Goal: Task Accomplishment & Management: Complete application form

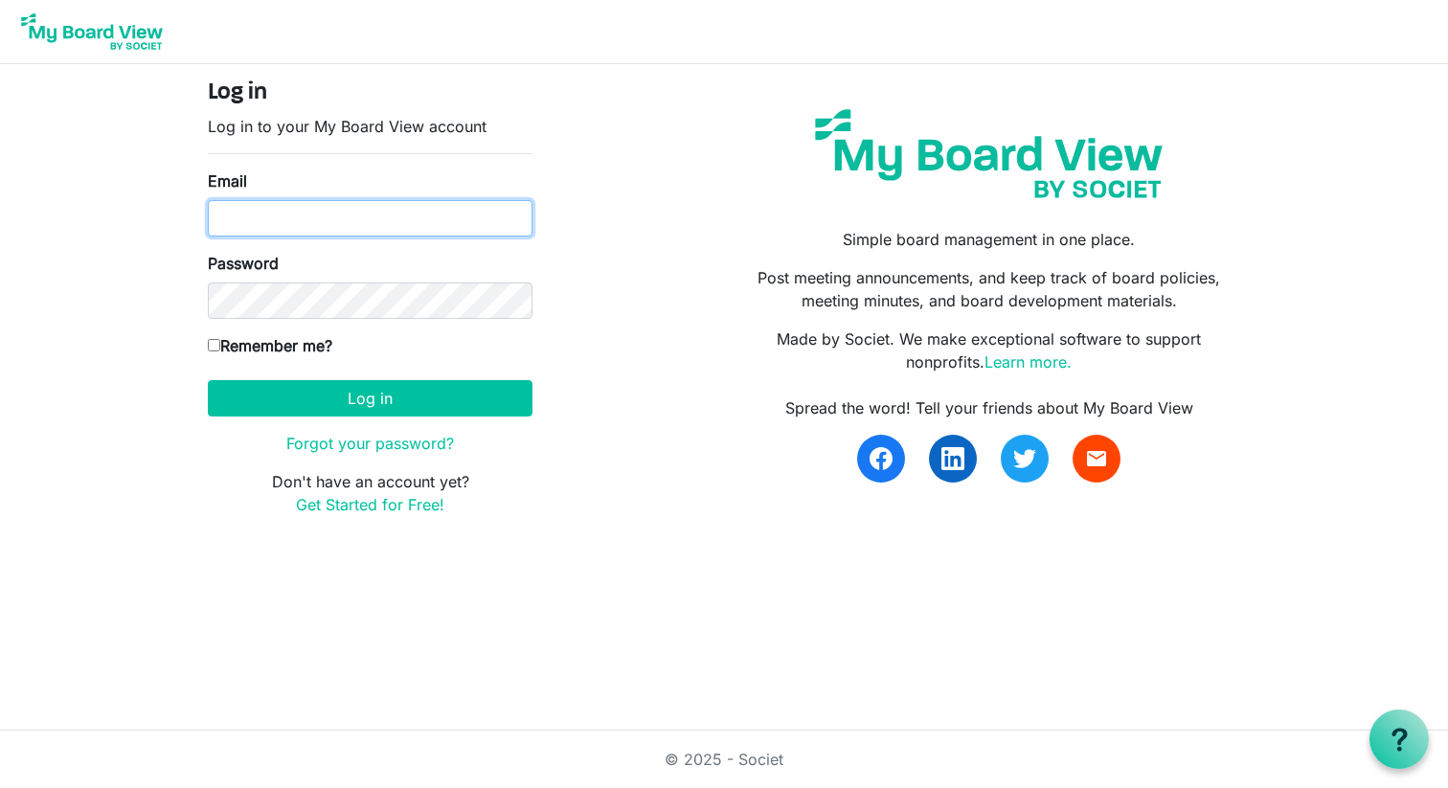
click at [309, 200] on input "Email" at bounding box center [370, 218] width 325 height 36
type input "[PERSON_NAME][EMAIL_ADDRESS][DOMAIN_NAME]"
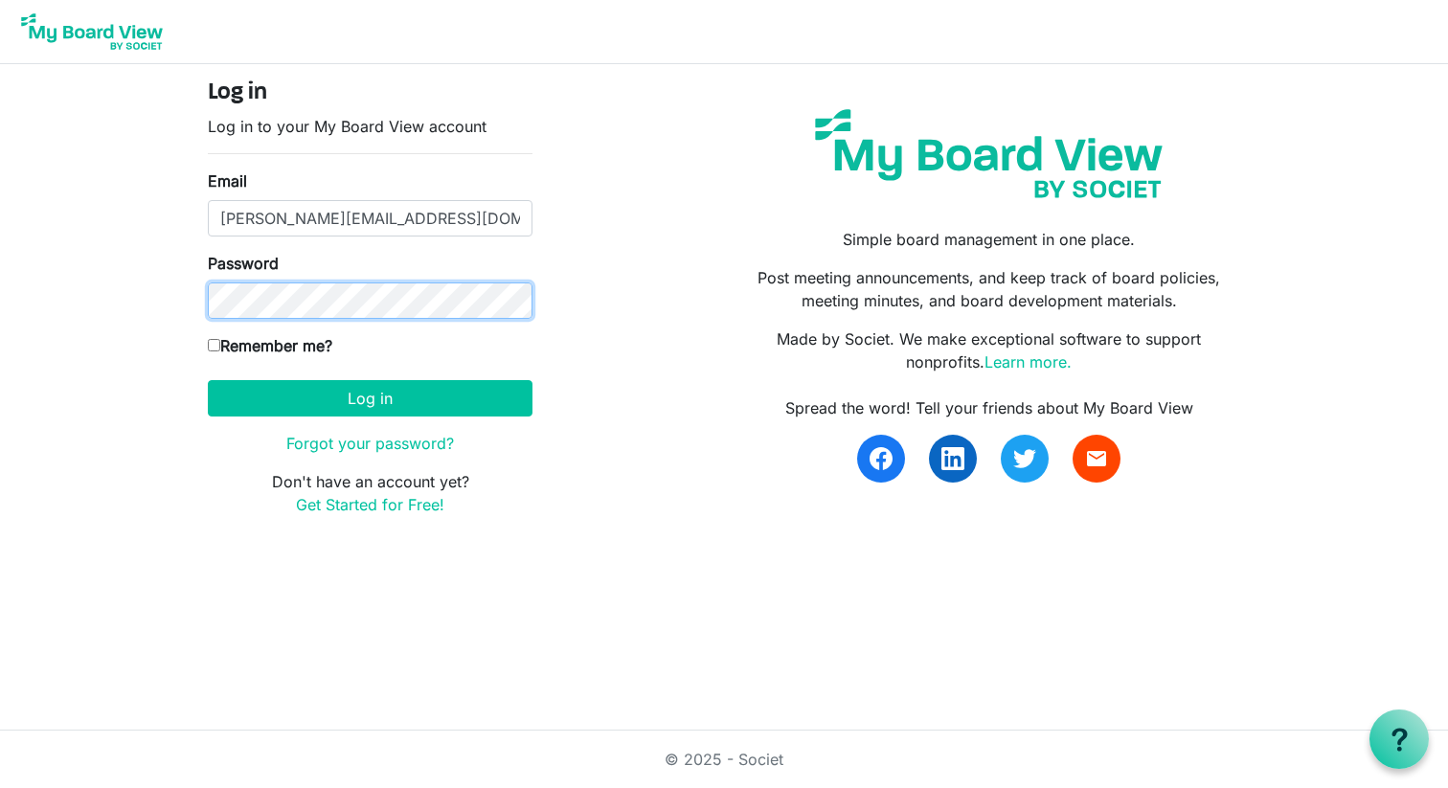
click at [208, 380] on button "Log in" at bounding box center [370, 398] width 325 height 36
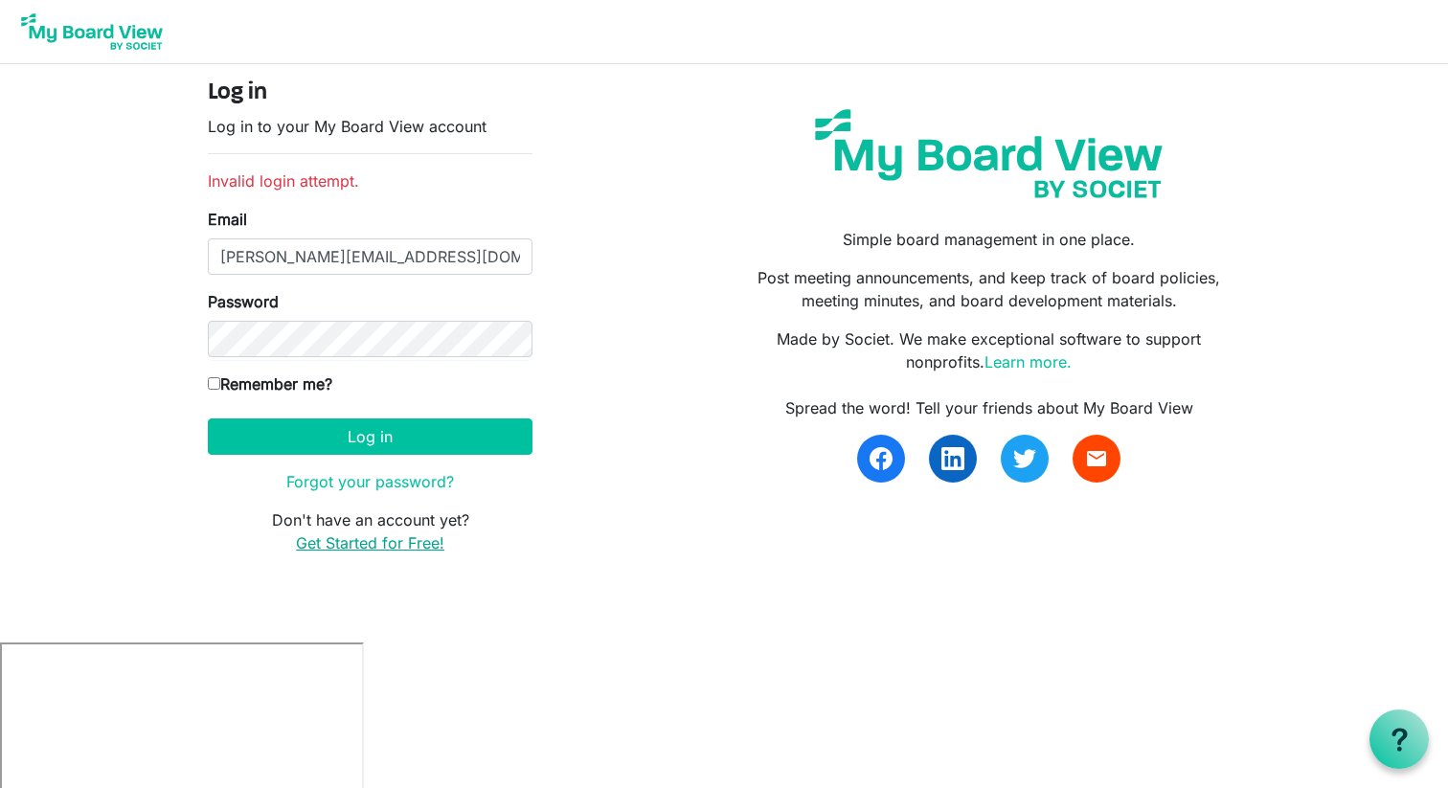
click at [347, 543] on link "Get Started for Free!" at bounding box center [370, 542] width 148 height 19
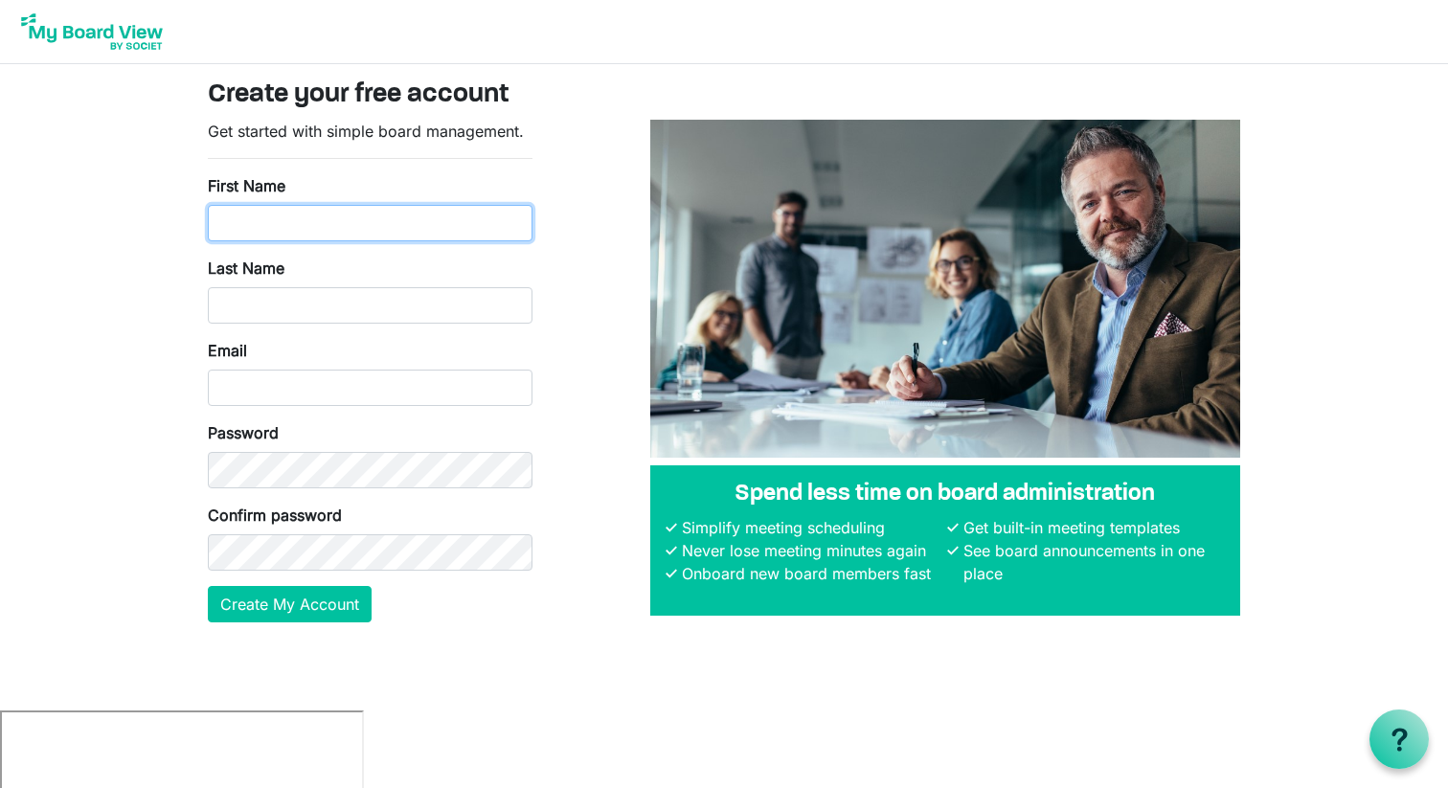
click at [423, 219] on input "First Name" at bounding box center [370, 223] width 325 height 36
type input "Corrina"
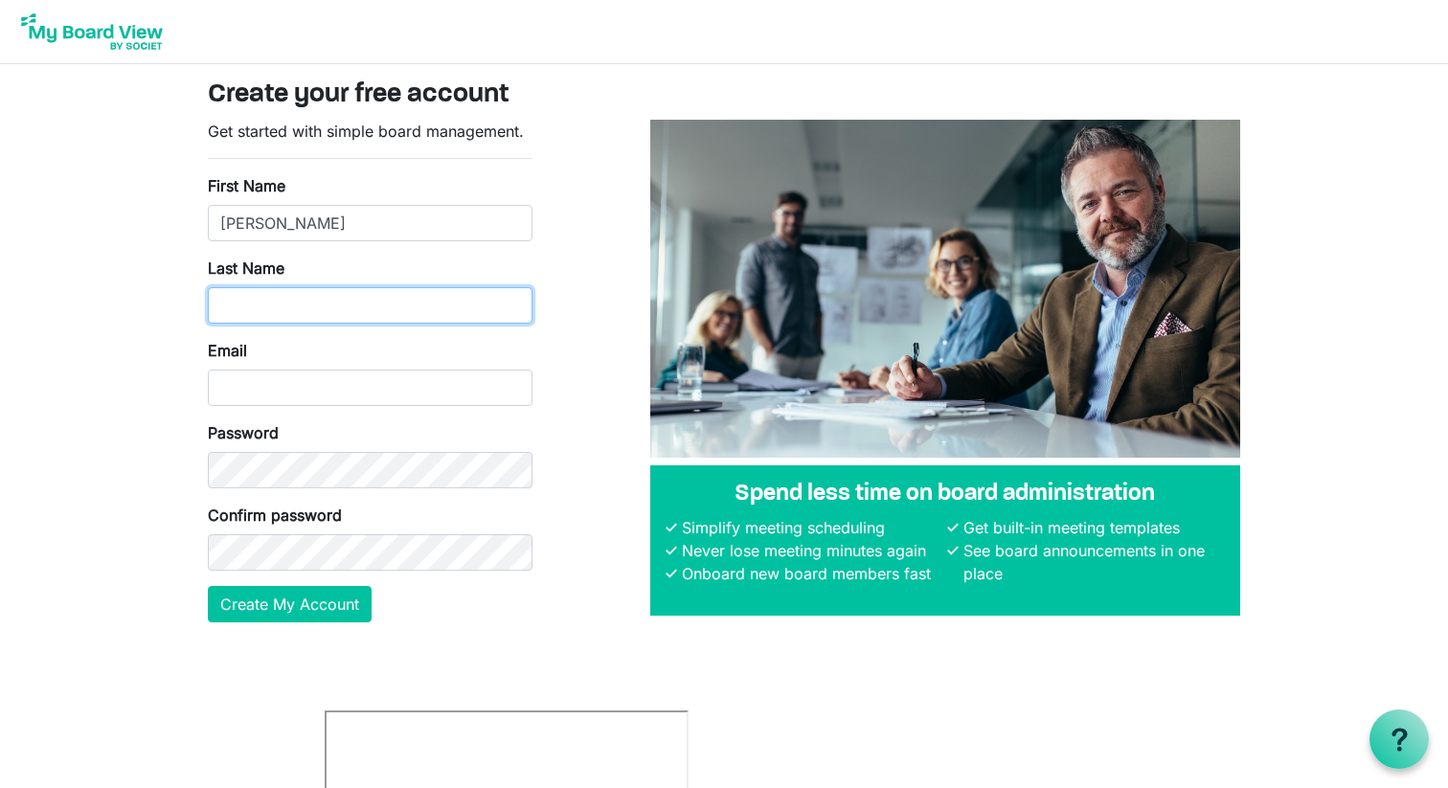
type input "Rawlinson"
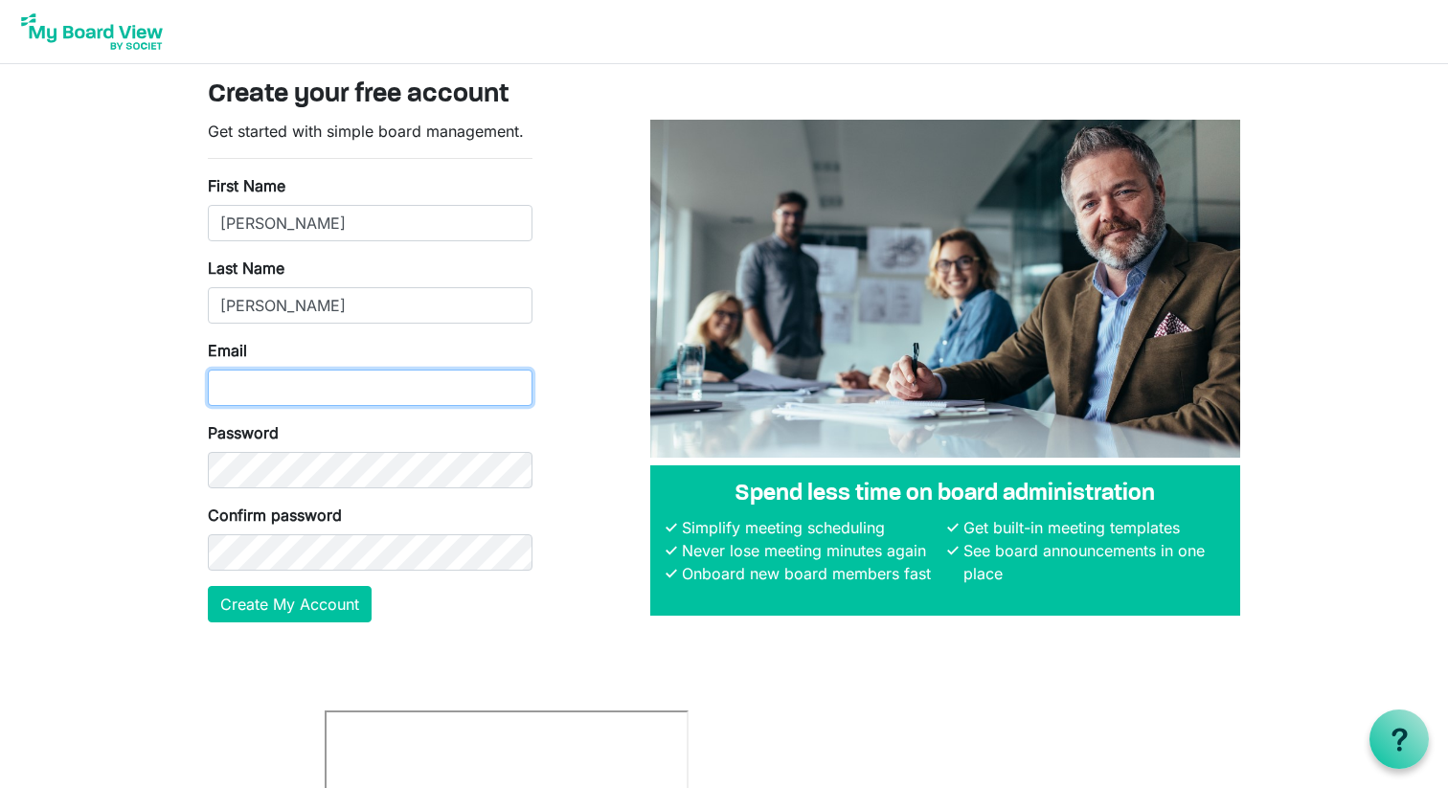
type input "hello@corrinajane.com.au"
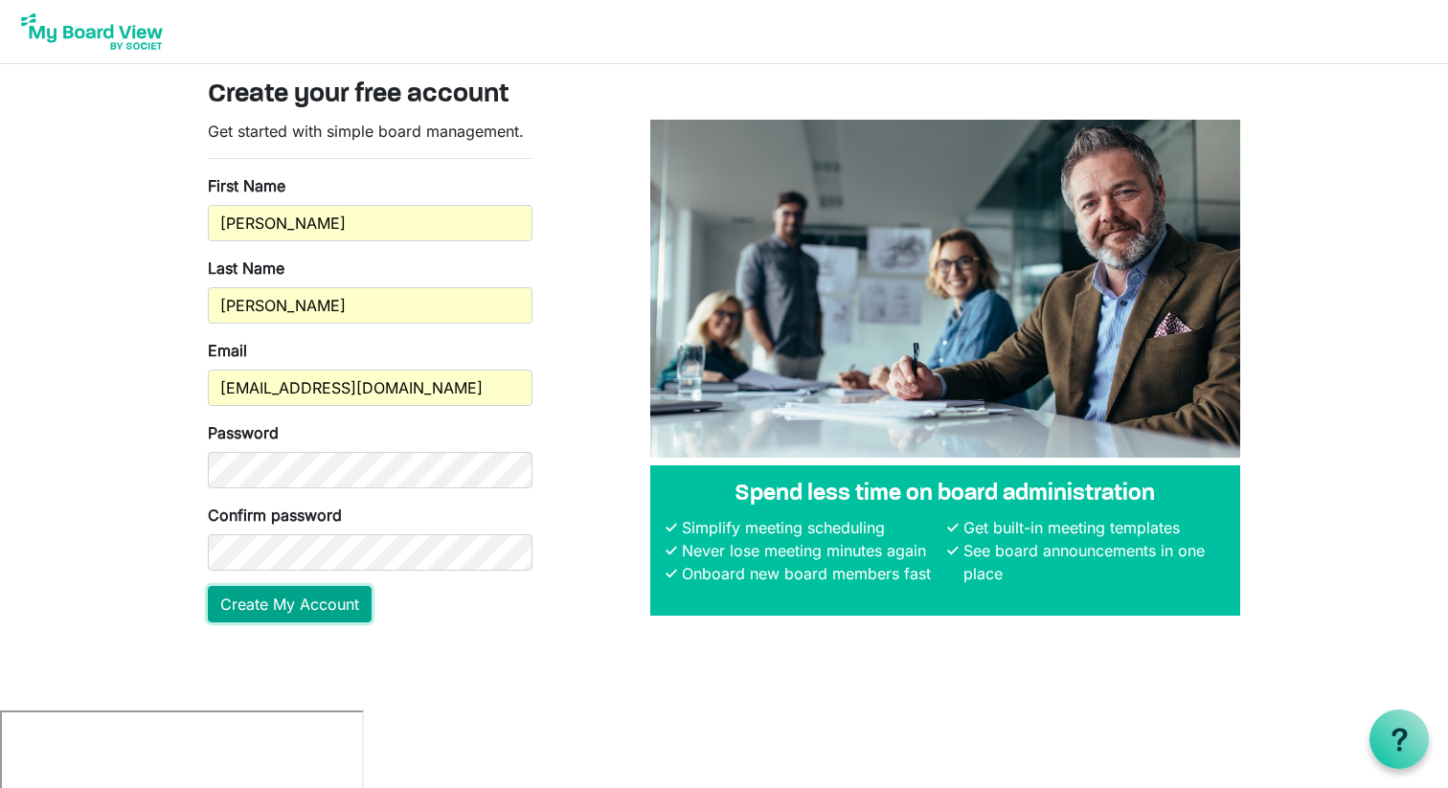
click at [289, 588] on button "Create My Account" at bounding box center [290, 604] width 164 height 36
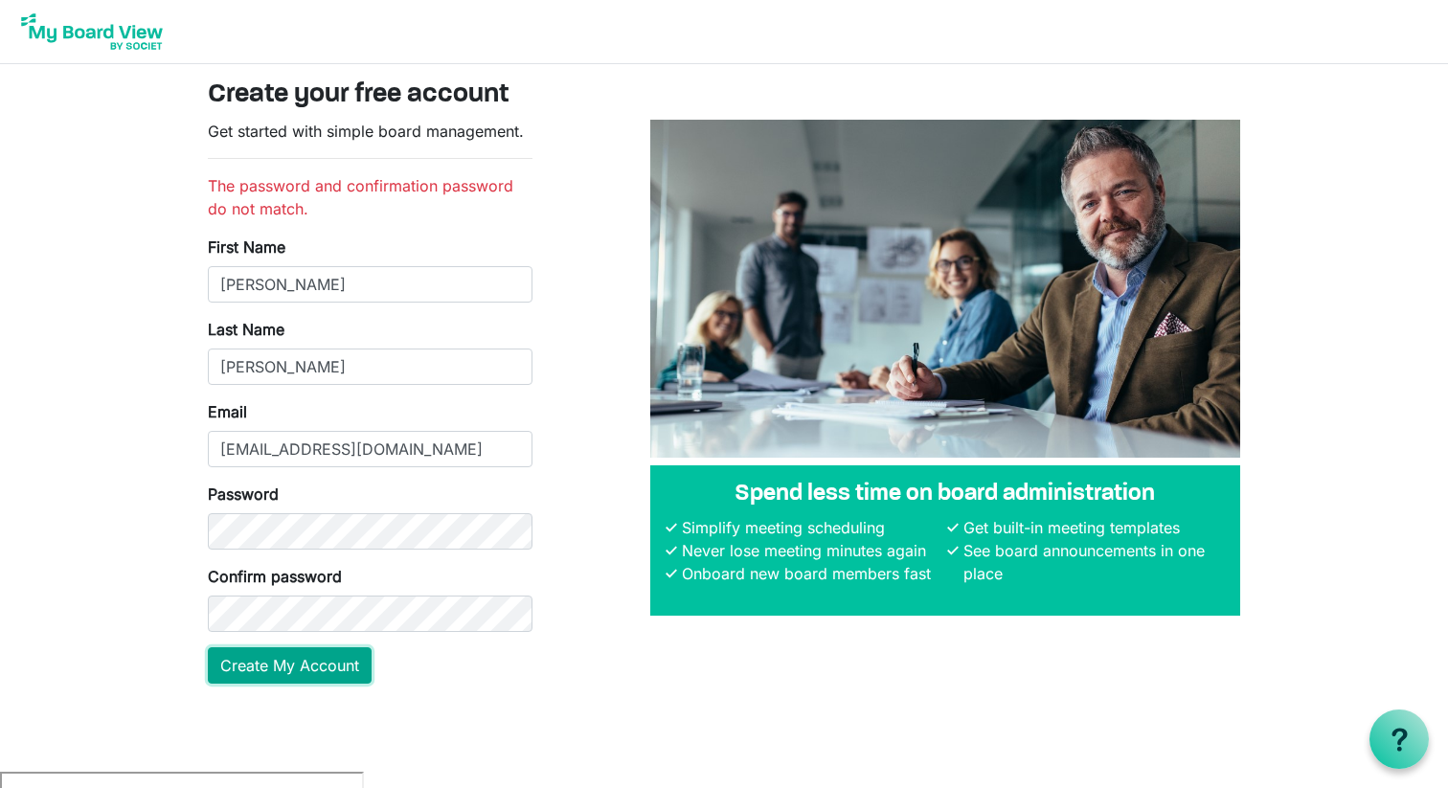
click at [295, 675] on button "Create My Account" at bounding box center [290, 665] width 164 height 36
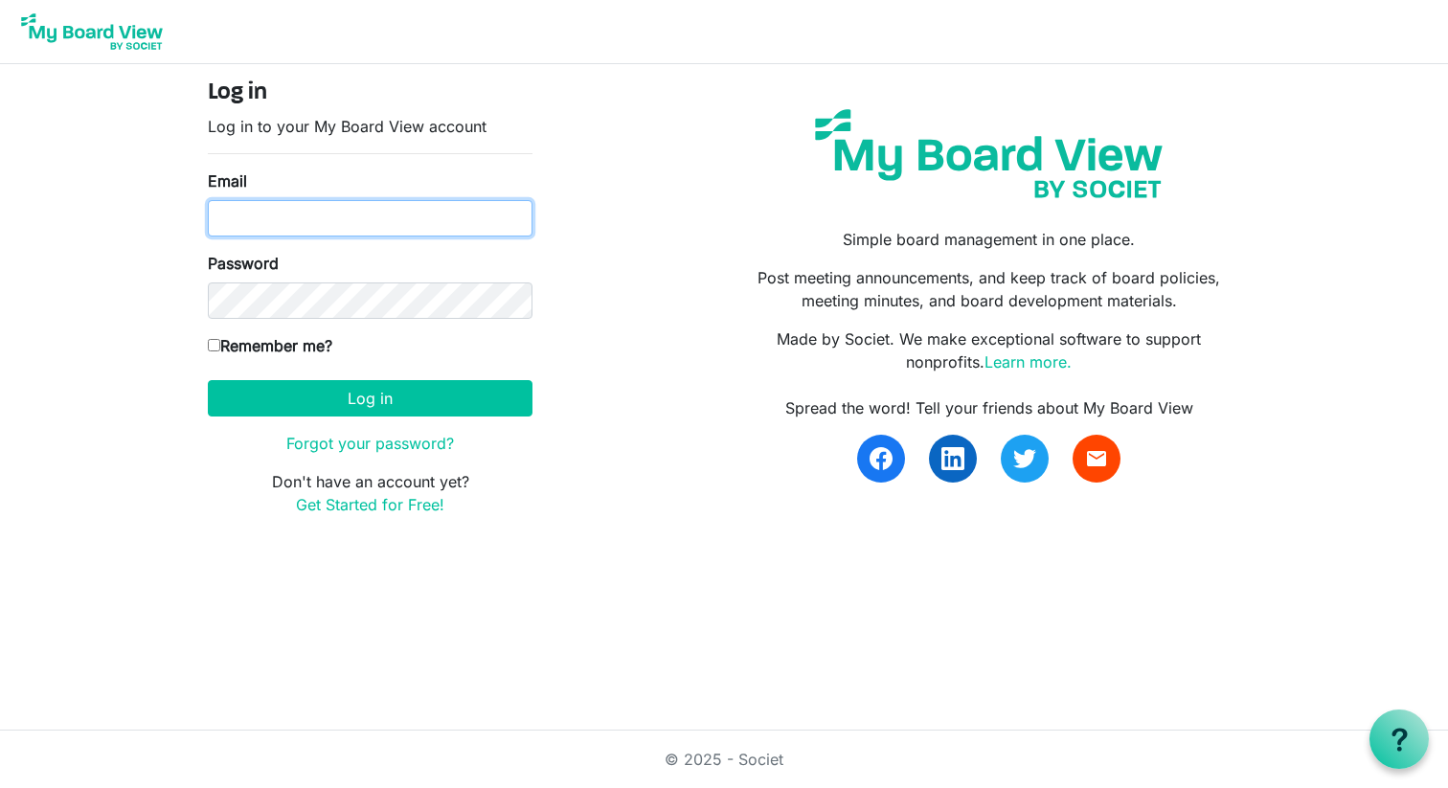
click at [403, 218] on input "Email" at bounding box center [370, 218] width 325 height 36
type input "[PERSON_NAME][EMAIL_ADDRESS][DOMAIN_NAME]"
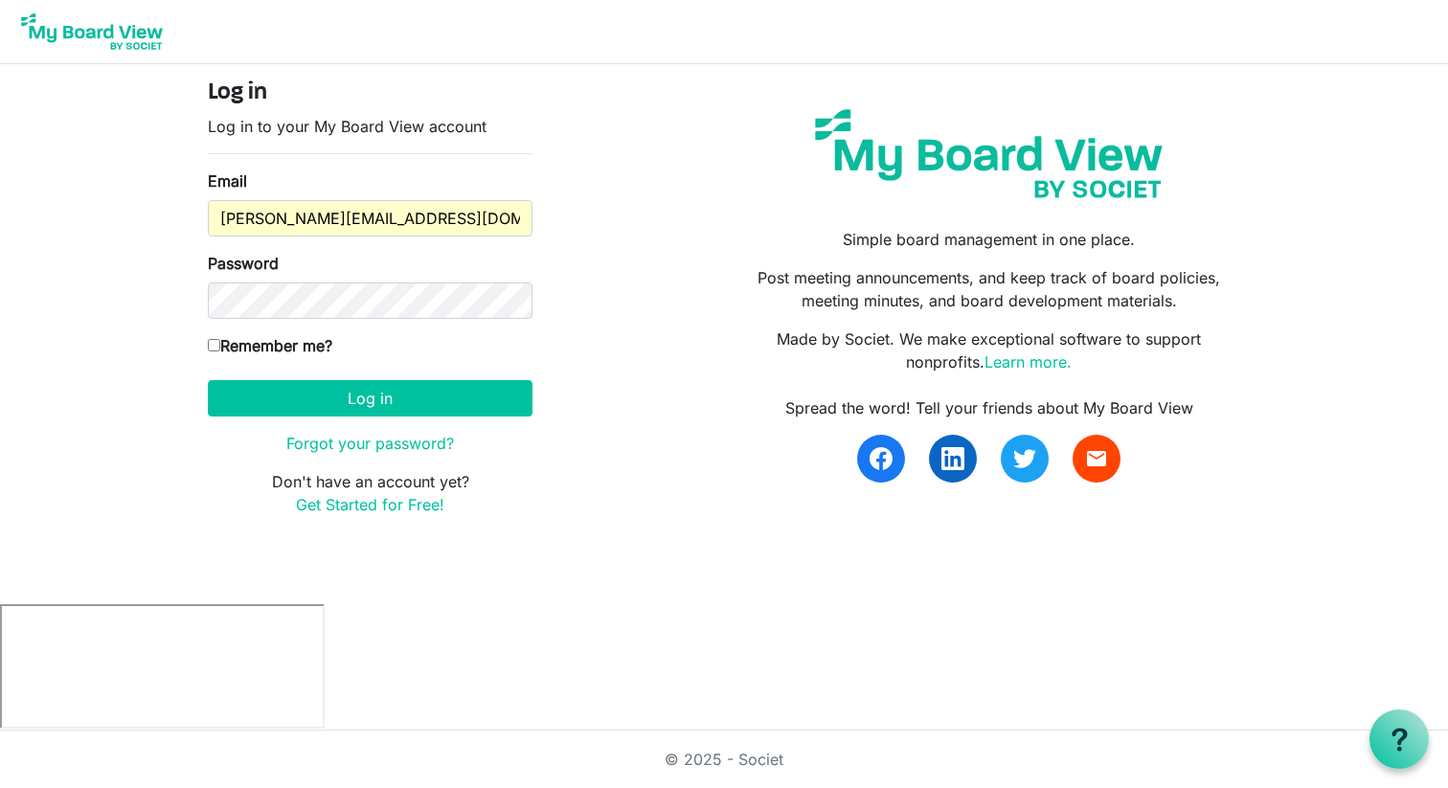
click at [133, 376] on body "Log in Log in to your My Board View account Email corrina@spottysmechanical.com…" at bounding box center [724, 273] width 1448 height 547
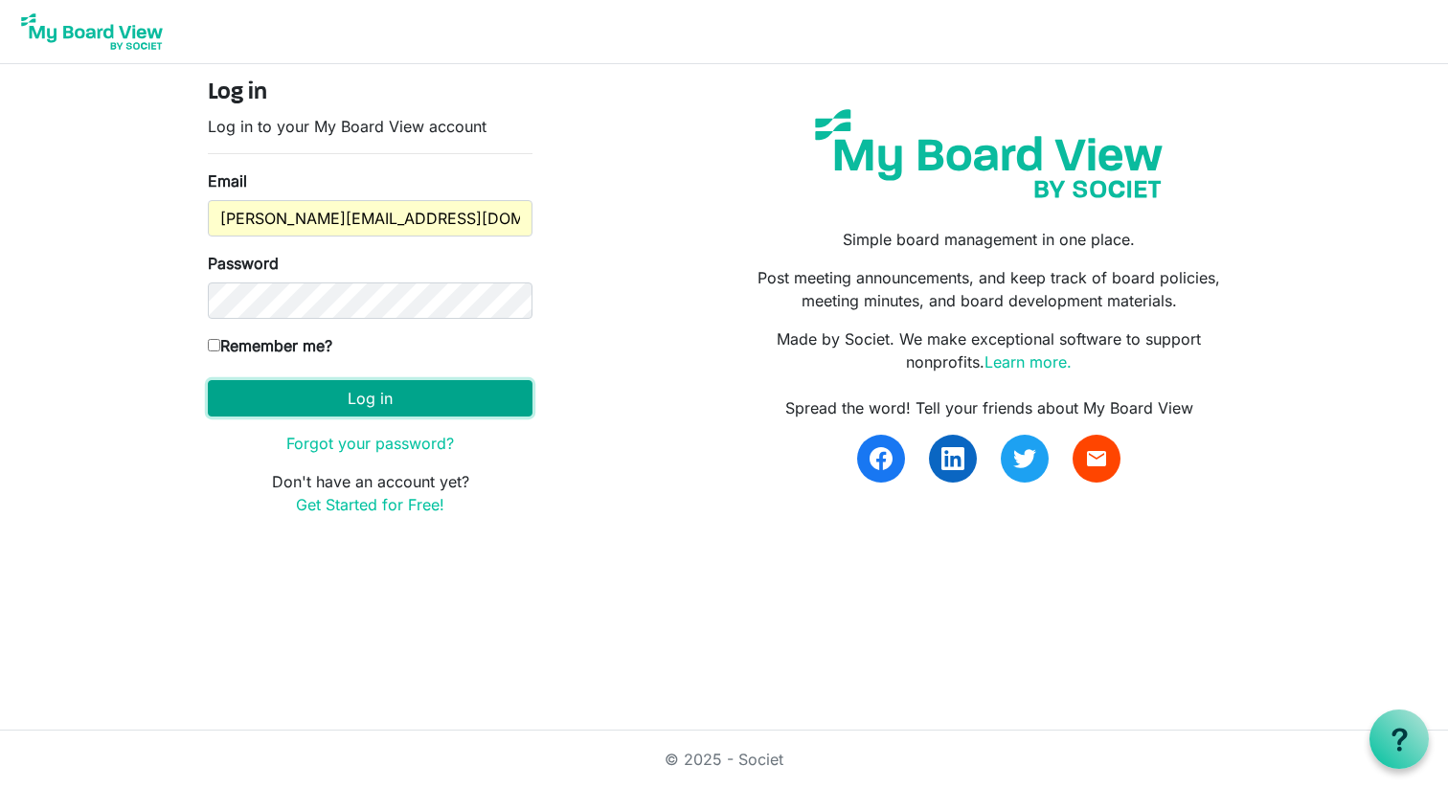
click at [395, 385] on button "Log in" at bounding box center [370, 398] width 325 height 36
click at [369, 398] on button "Log in" at bounding box center [370, 398] width 325 height 36
click at [341, 401] on button "Log in" at bounding box center [370, 398] width 325 height 36
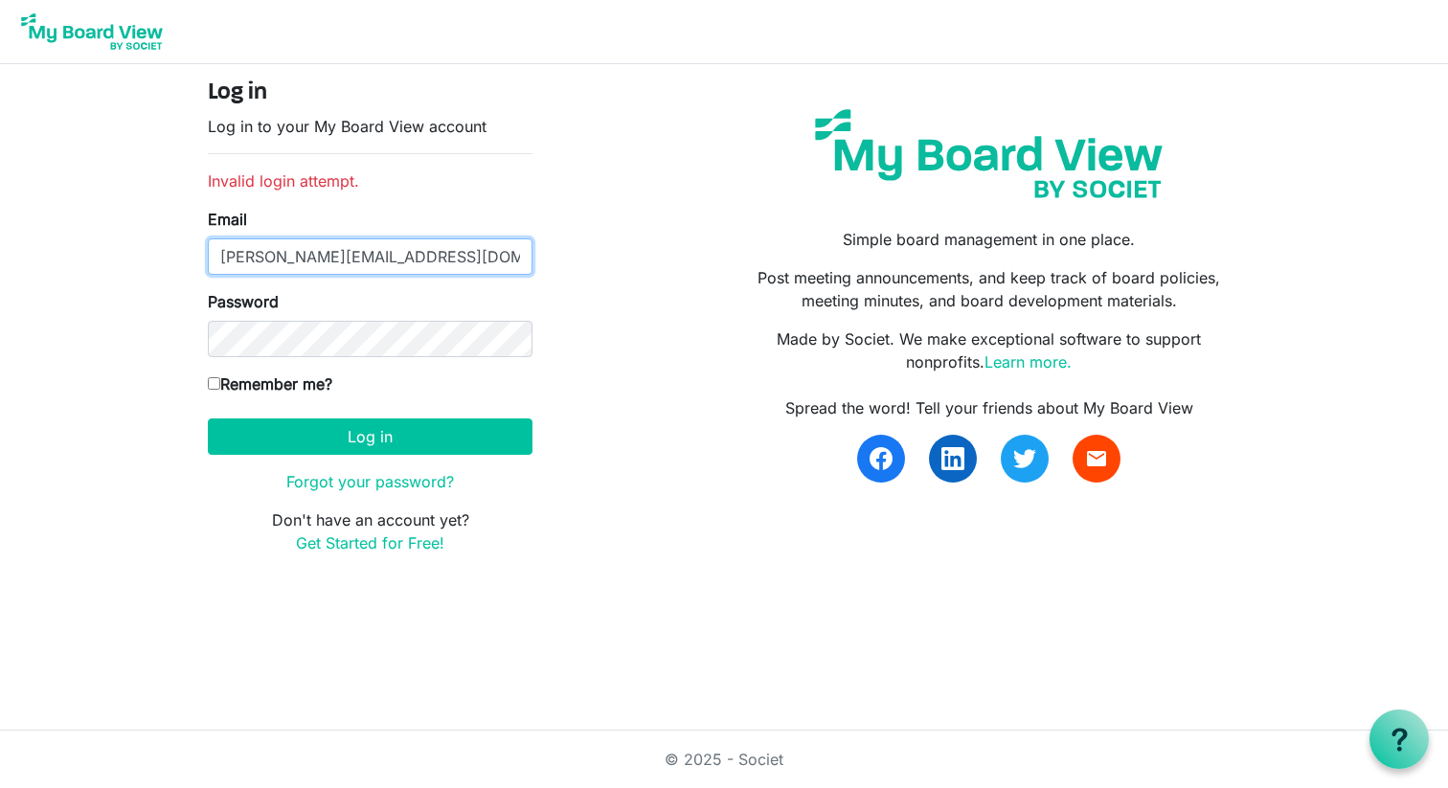
click at [425, 256] on input "[PERSON_NAME][EMAIL_ADDRESS][DOMAIN_NAME]" at bounding box center [370, 256] width 325 height 36
type input "[EMAIL_ADDRESS][DOMAIN_NAME]"
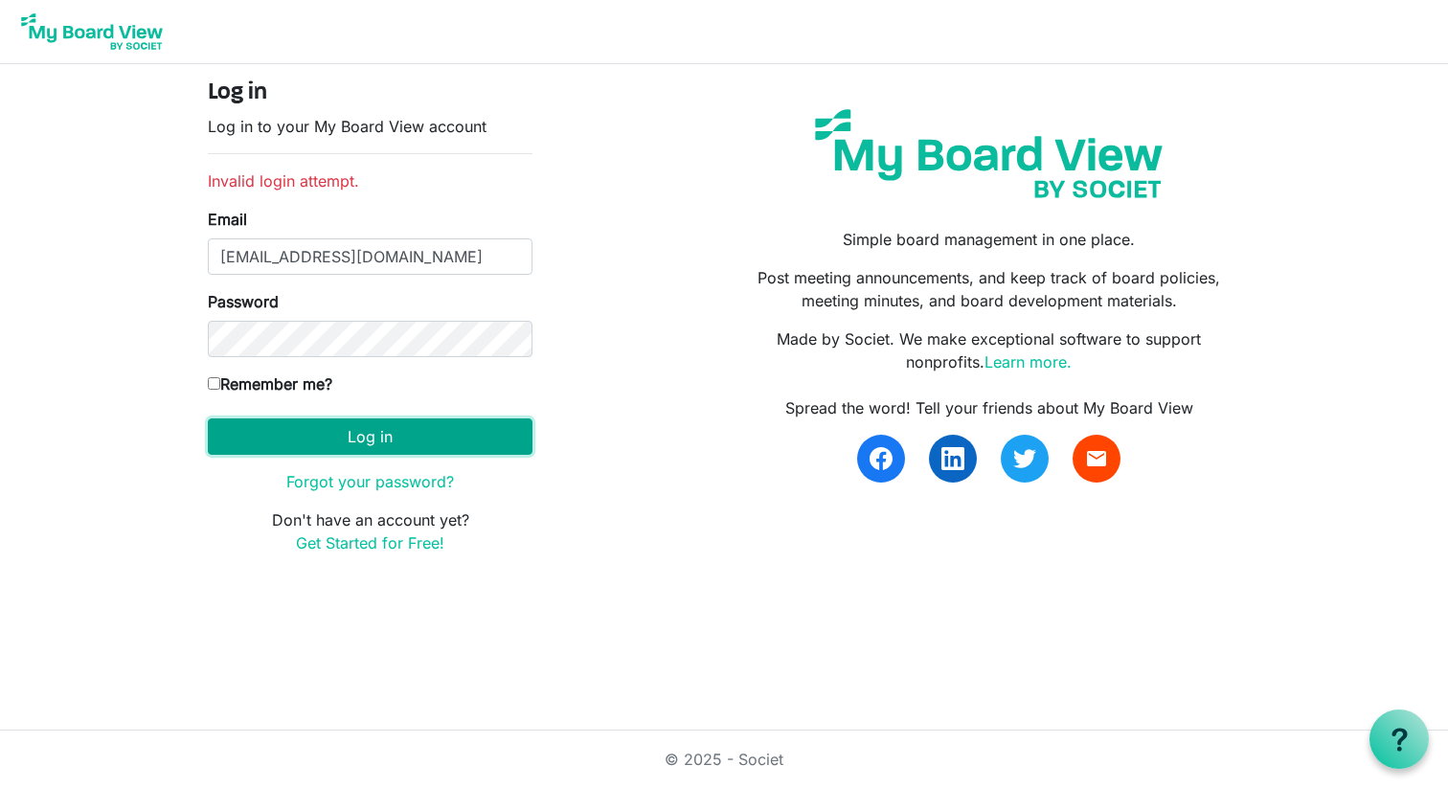
click at [369, 453] on button "Log in" at bounding box center [370, 436] width 325 height 36
